Goal: Information Seeking & Learning: Learn about a topic

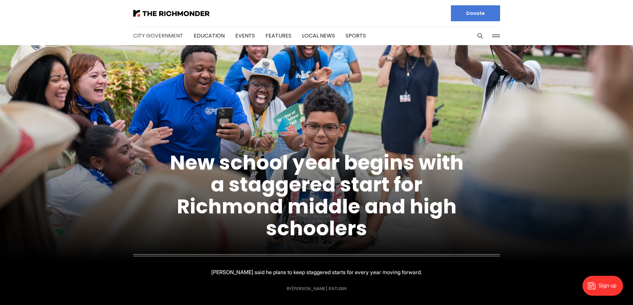
click at [158, 37] on link "City Government" at bounding box center [158, 36] width 50 height 8
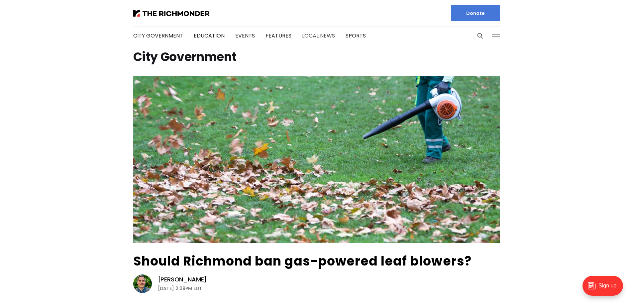
click at [305, 34] on link "Local News" at bounding box center [318, 36] width 33 height 8
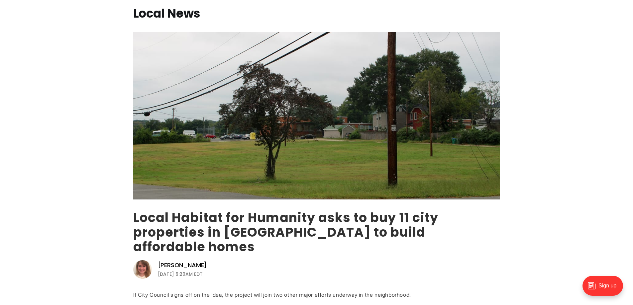
scroll to position [33, 0]
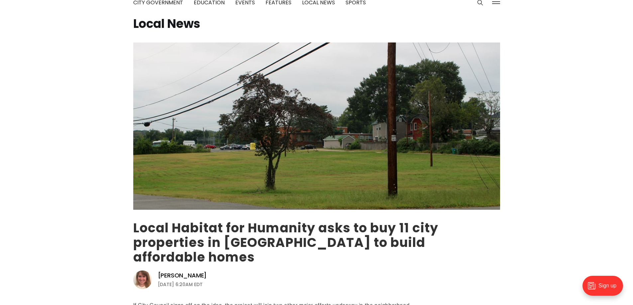
click at [271, 238] on link "Local Habitat for Humanity asks to buy 11 city properties in [GEOGRAPHIC_DATA] …" at bounding box center [285, 242] width 305 height 47
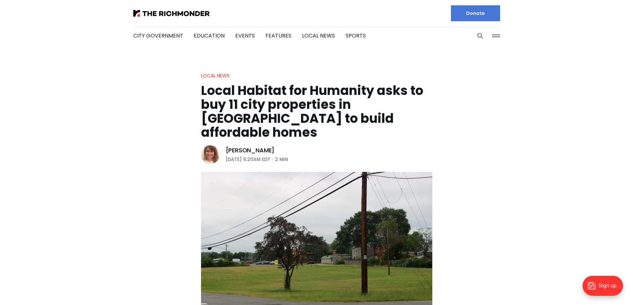
click at [266, 100] on h1 "Local Habitat for Humanity asks to buy 11 city properties in [GEOGRAPHIC_DATA] …" at bounding box center [316, 112] width 231 height 56
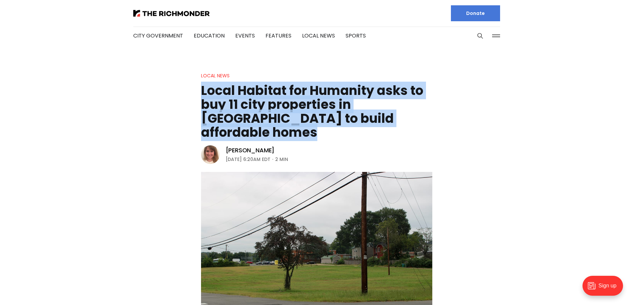
click at [266, 100] on h1 "Local Habitat for Humanity asks to buy 11 city properties in [GEOGRAPHIC_DATA] …" at bounding box center [316, 112] width 231 height 56
copy header "Local Habitat for Humanity asks to buy 11 city properties in [GEOGRAPHIC_DATA] …"
